Goal: Check status: Check status

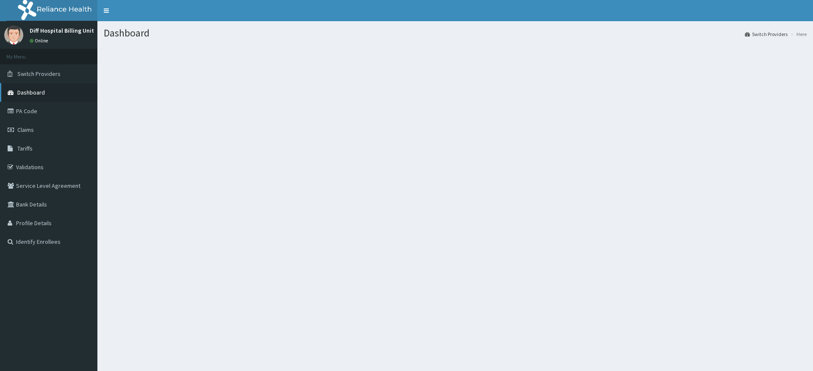
click at [26, 91] on span "Dashboard" at bounding box center [31, 93] width 28 height 8
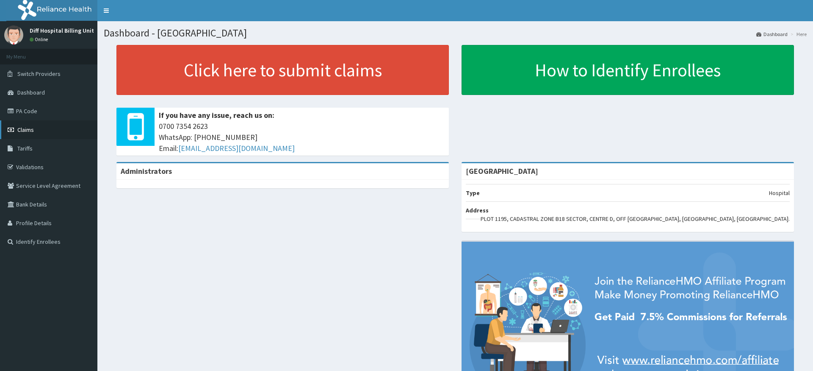
click at [33, 129] on span "Claims" at bounding box center [25, 130] width 17 height 8
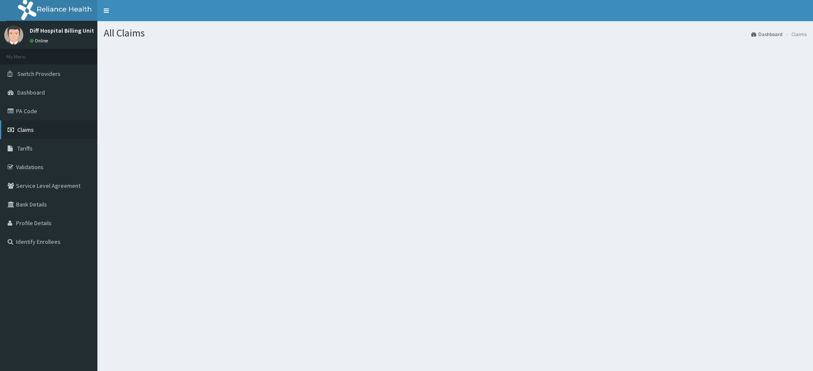
click at [41, 126] on link "Claims" at bounding box center [48, 129] width 97 height 19
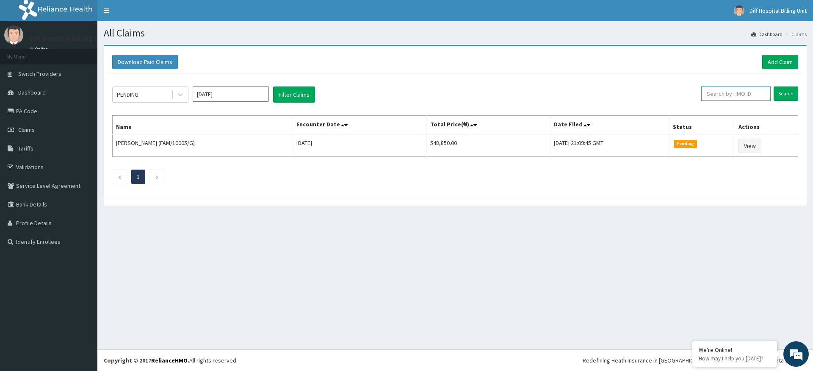
click at [726, 94] on input "text" at bounding box center [735, 93] width 69 height 14
type input "SWG/10150/D"
click at [783, 94] on input "Search" at bounding box center [786, 93] width 25 height 14
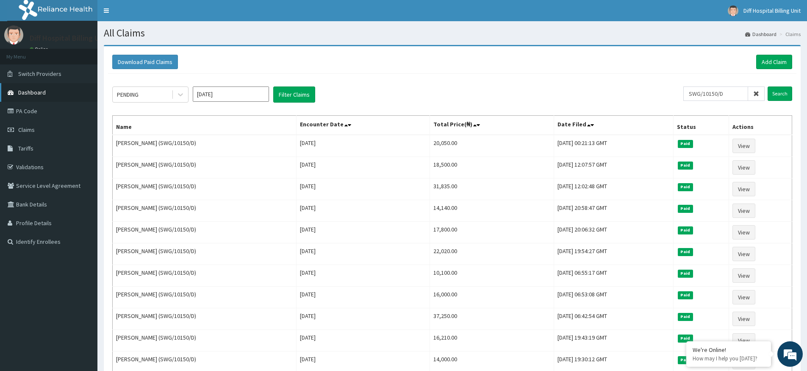
click at [35, 93] on span "Dashboard" at bounding box center [32, 93] width 28 height 8
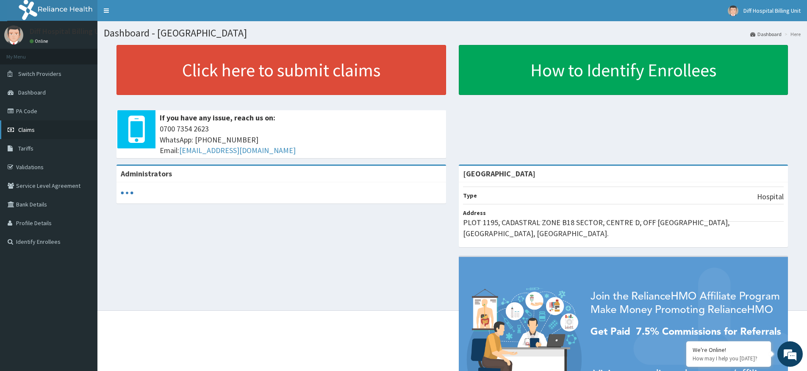
click at [29, 127] on span "Claims" at bounding box center [26, 130] width 17 height 8
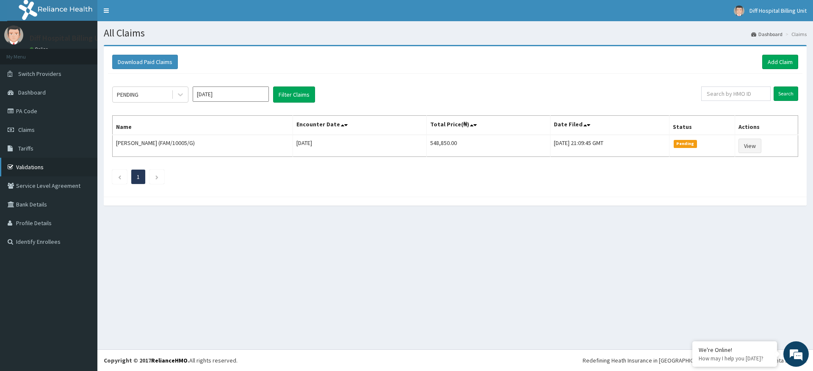
click at [24, 167] on link "Validations" at bounding box center [48, 167] width 97 height 19
